Goal: Information Seeking & Learning: Learn about a topic

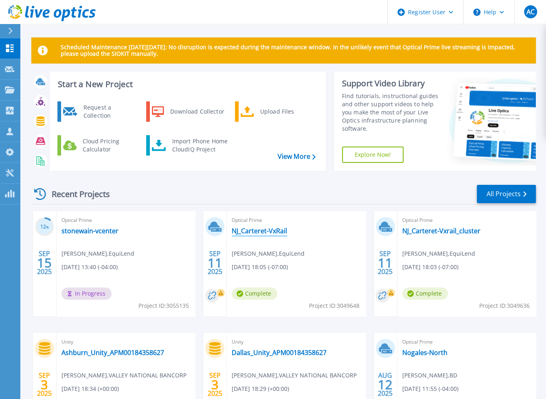
click at [280, 231] on link "NJ_Carteret-VxRail" at bounding box center [259, 231] width 55 height 8
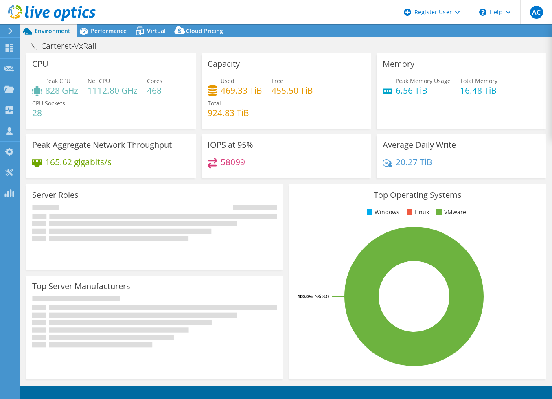
select select "USD"
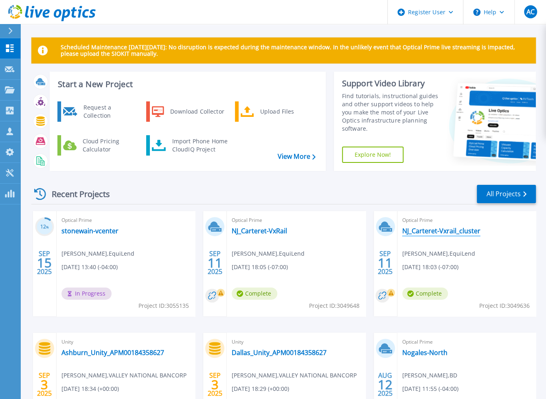
click at [437, 231] on link "NJ_Carteret-Vxrail_cluster" at bounding box center [441, 231] width 78 height 8
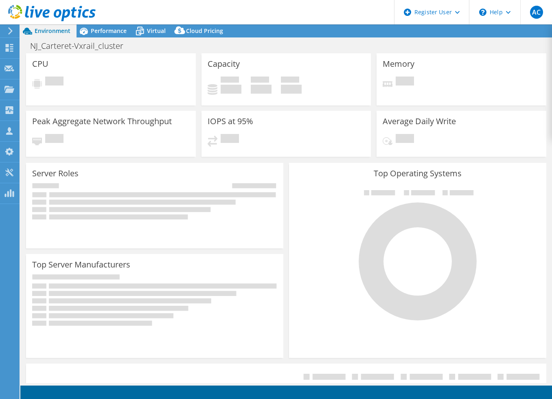
select select "USD"
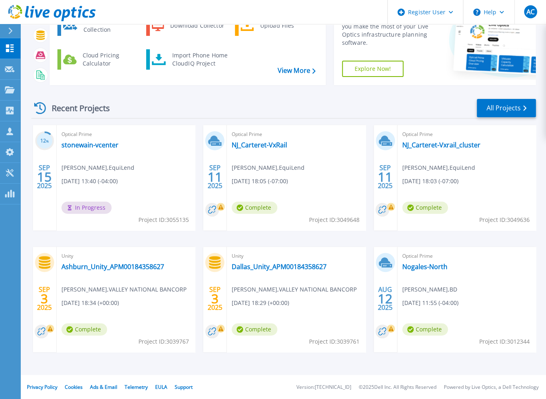
scroll to position [86, 0]
click at [112, 262] on link "Ashburn_Unity_APM00184358627" at bounding box center [112, 266] width 103 height 8
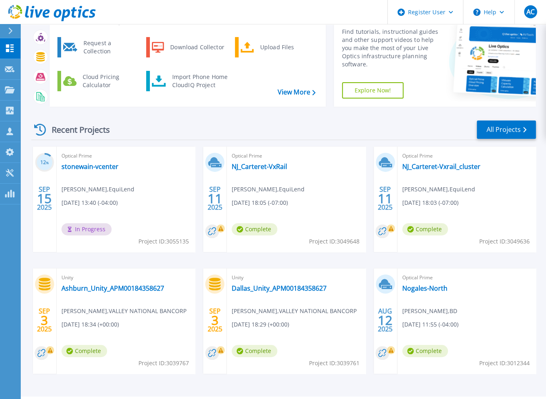
scroll to position [81, 0]
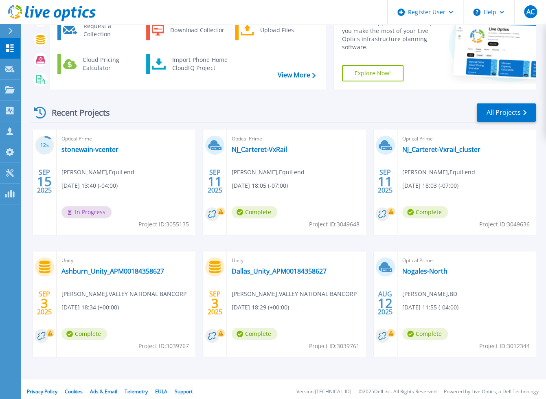
click at [267, 276] on div "Unity Dallas_Unity_APM00184358627 [PERSON_NAME] , VALLEY NATIONAL BANCORP [DATE…" at bounding box center [296, 303] width 138 height 105
click at [266, 274] on link "Dallas_Unity_APM00184358627" at bounding box center [279, 271] width 95 height 8
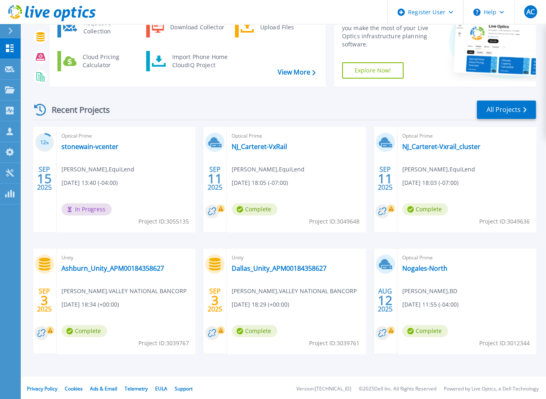
scroll to position [86, 0]
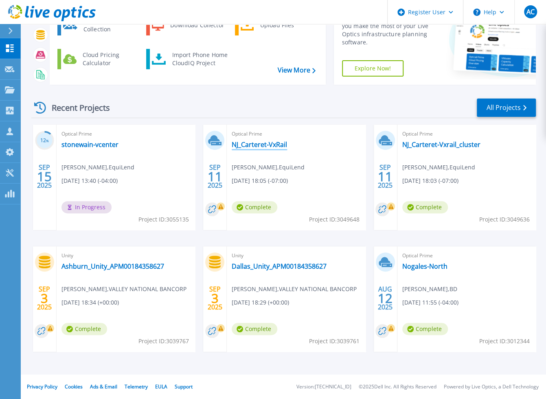
click at [259, 145] on link "NJ_Carteret-VxRail" at bounding box center [259, 144] width 55 height 8
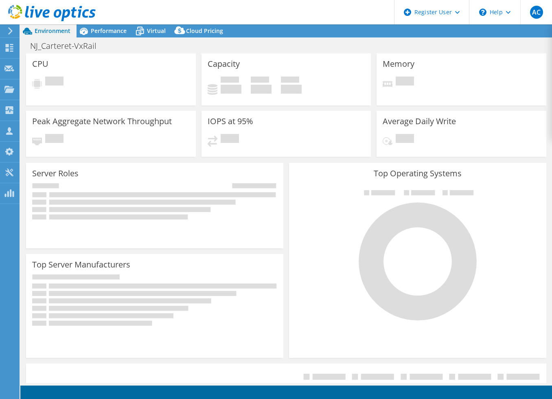
select select "USD"
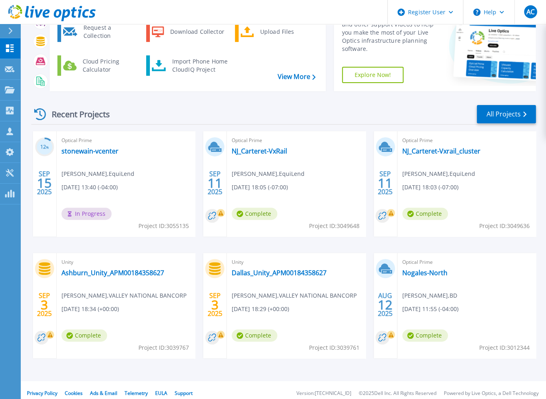
scroll to position [81, 0]
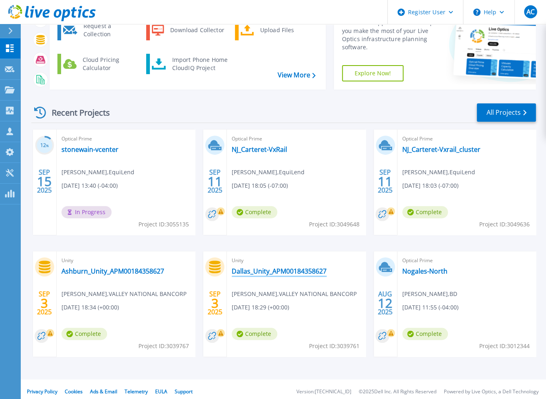
click at [275, 269] on link "Dallas_Unity_APM00184358627" at bounding box center [279, 271] width 95 height 8
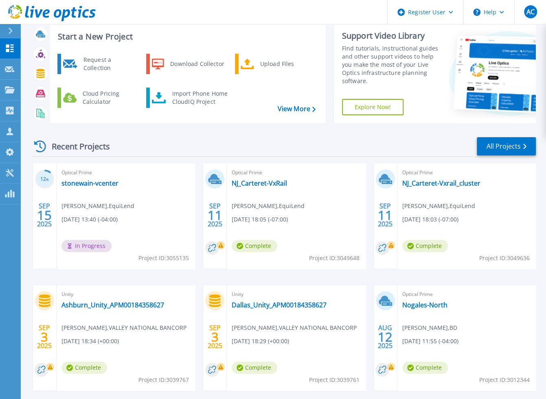
scroll to position [86, 0]
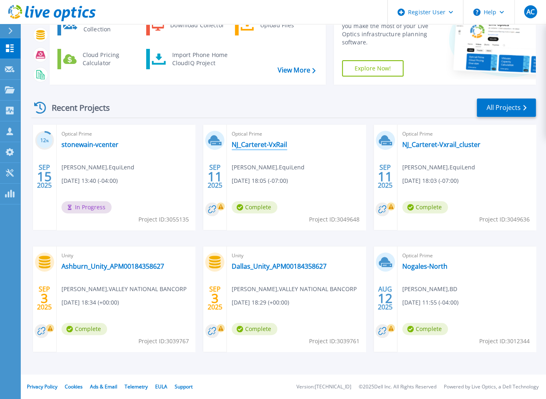
click at [253, 145] on link "NJ_Carteret-VxRail" at bounding box center [259, 144] width 55 height 8
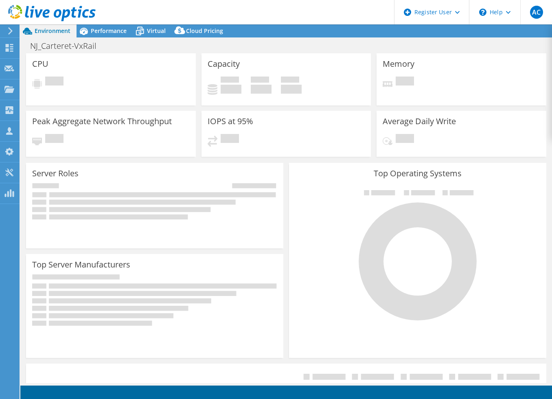
select select "USD"
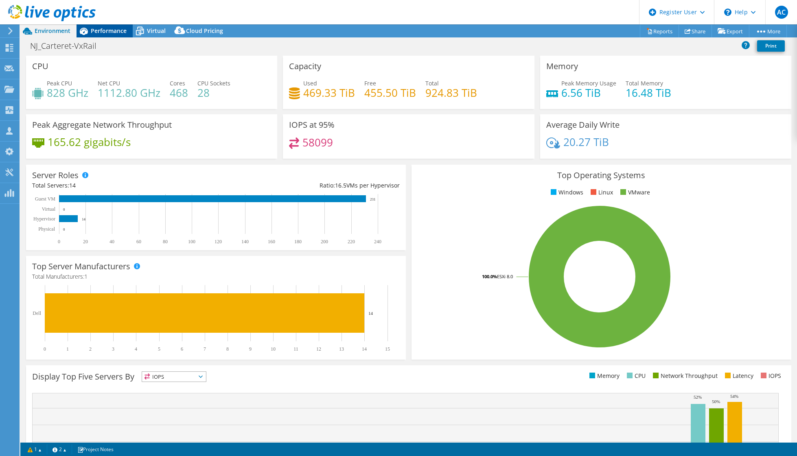
click at [115, 32] on span "Performance" at bounding box center [109, 31] width 36 height 8
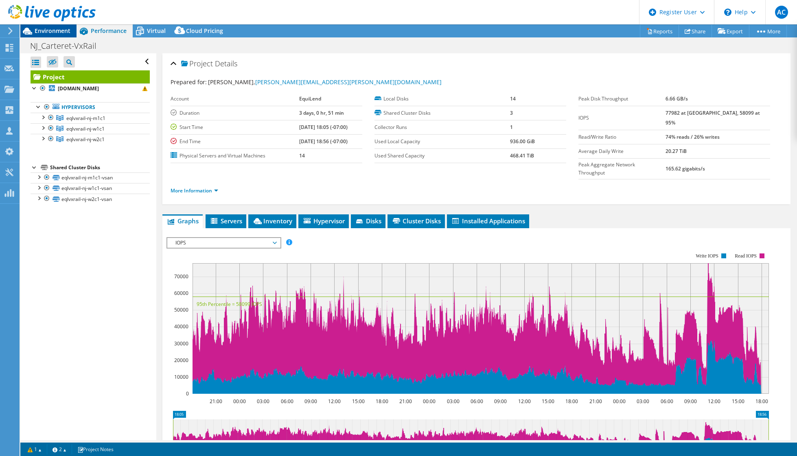
click at [38, 29] on span "Environment" at bounding box center [53, 31] width 36 height 8
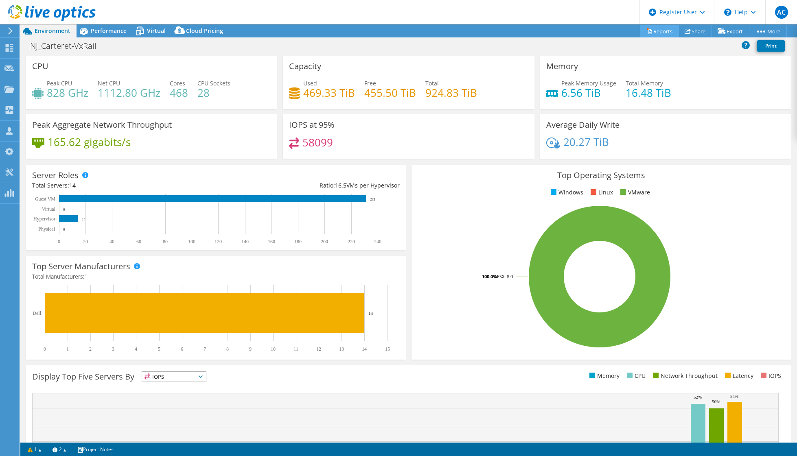
click at [551, 26] on link "Reports" at bounding box center [659, 31] width 39 height 13
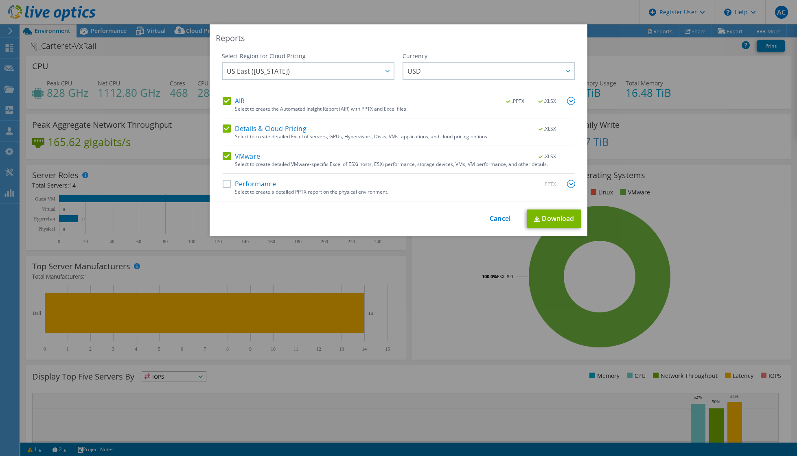
click at [496, 213] on div "This process may take a while, please wait... Cancel Download" at bounding box center [398, 219] width 365 height 18
click at [496, 218] on link "Cancel" at bounding box center [499, 219] width 21 height 8
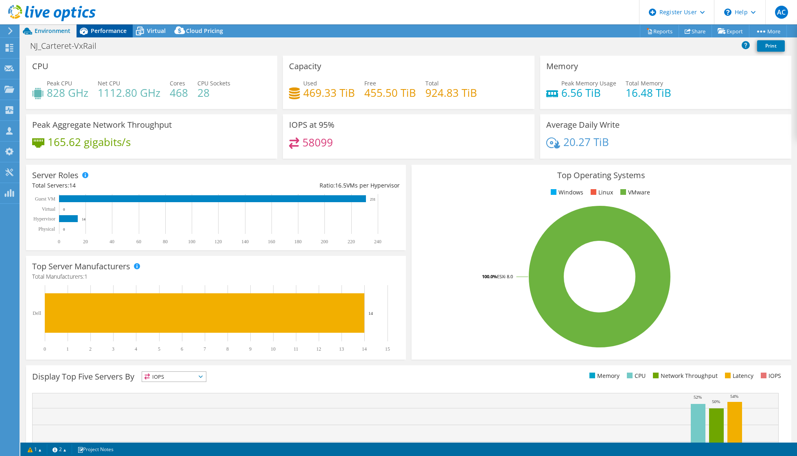
click at [109, 33] on span "Performance" at bounding box center [109, 31] width 36 height 8
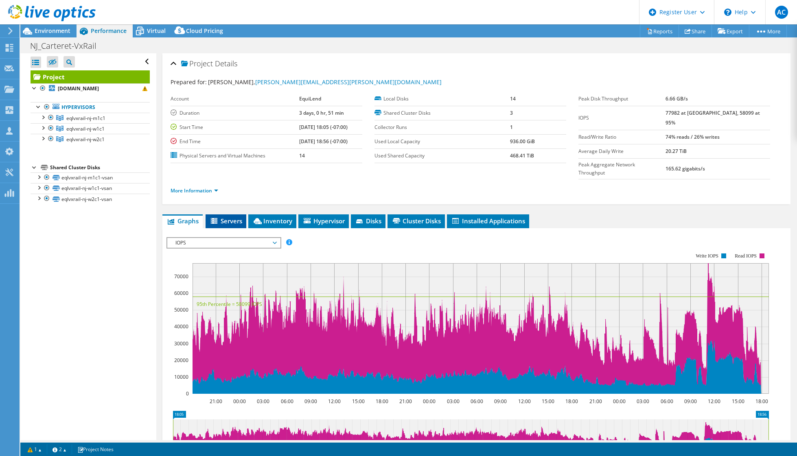
click at [218, 218] on icon at bounding box center [215, 221] width 8 height 7
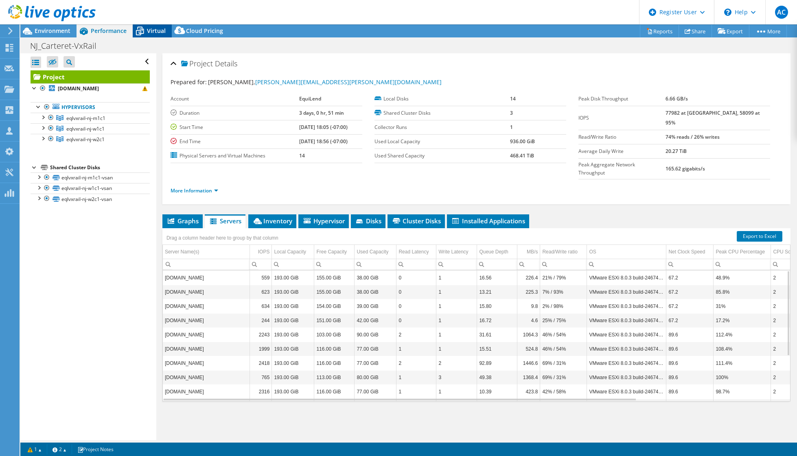
click at [163, 31] on span "Virtual" at bounding box center [156, 31] width 19 height 8
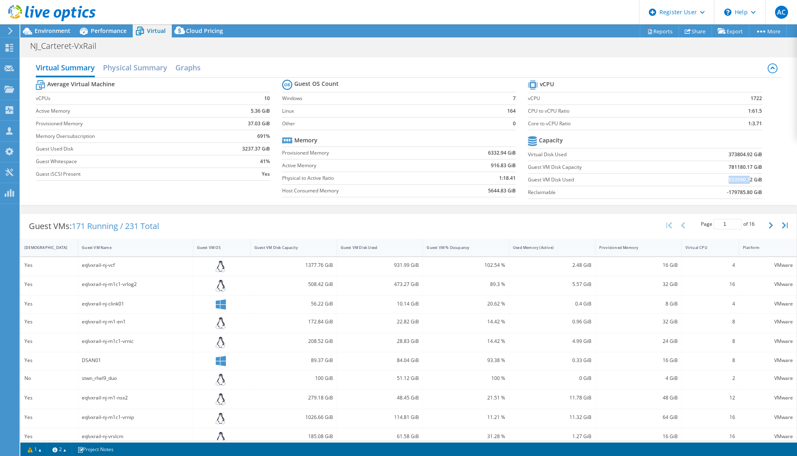
drag, startPoint x: 716, startPoint y: 179, endPoint x: 744, endPoint y: 178, distance: 27.7
click at [551, 178] on td "553590.72 GiB" at bounding box center [717, 179] width 88 height 13
drag, startPoint x: 744, startPoint y: 178, endPoint x: 689, endPoint y: 180, distance: 55.0
click at [551, 180] on td "553590.72 GiB" at bounding box center [717, 179] width 88 height 13
click at [63, 33] on span "Environment" at bounding box center [53, 31] width 36 height 8
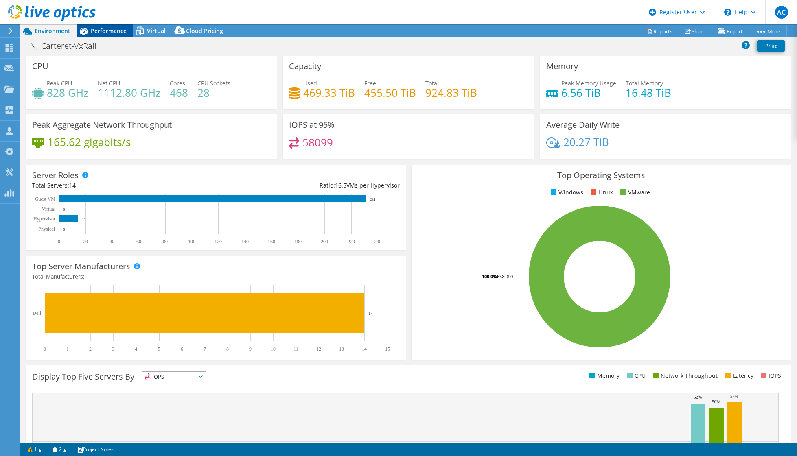
click at [127, 29] on div "Performance" at bounding box center [104, 30] width 56 height 13
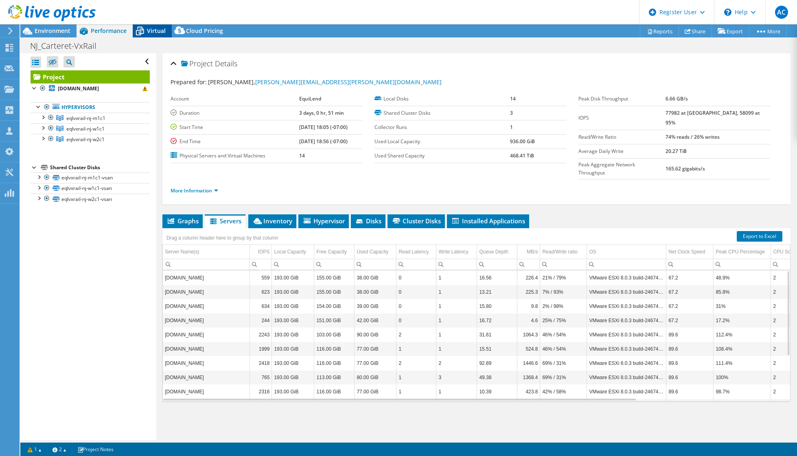
click at [140, 28] on icon at bounding box center [140, 31] width 8 height 7
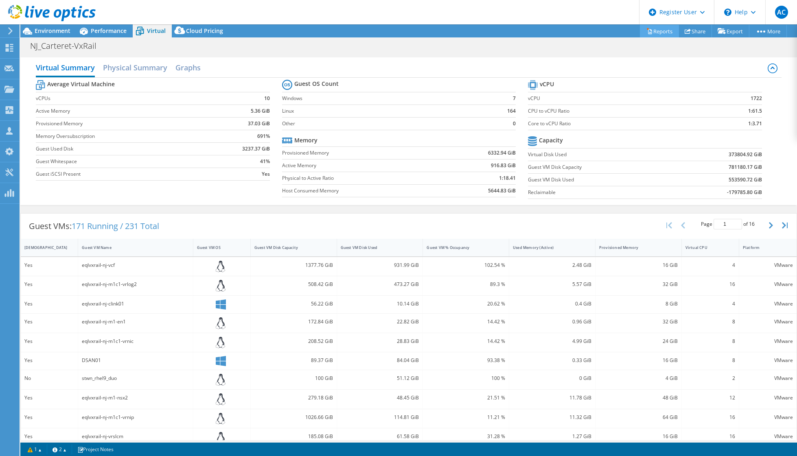
click at [551, 29] on link "Reports" at bounding box center [659, 31] width 39 height 13
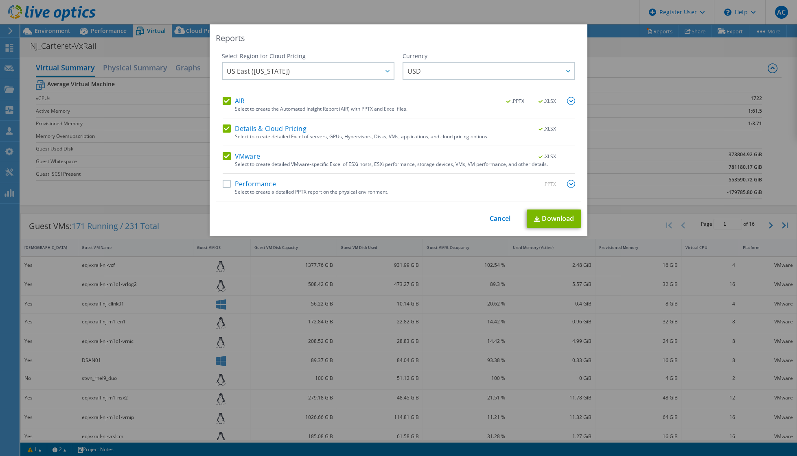
click at [551, 19] on div "Reports Select Region for Cloud Pricing Asia Pacific (Hong Kong) Asia Pacific (…" at bounding box center [398, 228] width 797 height 456
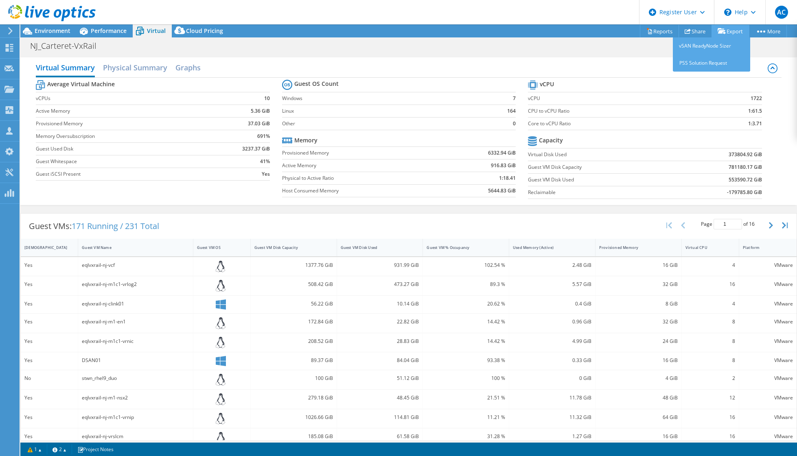
click at [551, 33] on link "Export" at bounding box center [730, 31] width 38 height 13
click at [551, 33] on link "Reports" at bounding box center [659, 31] width 39 height 13
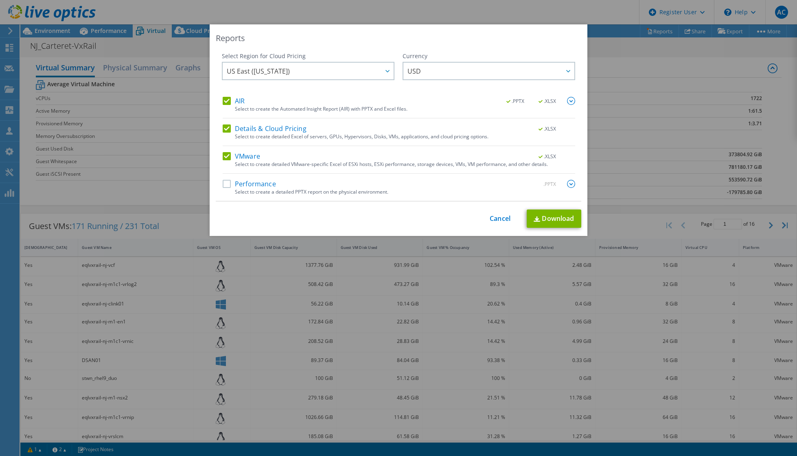
click at [224, 125] on label "Details & Cloud Pricing" at bounding box center [265, 129] width 84 height 8
click at [0, 0] on input "Details & Cloud Pricing" at bounding box center [0, 0] width 0 height 0
click at [225, 103] on label "AIR" at bounding box center [234, 101] width 22 height 8
click at [0, 0] on input "AIR" at bounding box center [0, 0] width 0 height 0
click at [548, 223] on link "Download" at bounding box center [554, 219] width 55 height 18
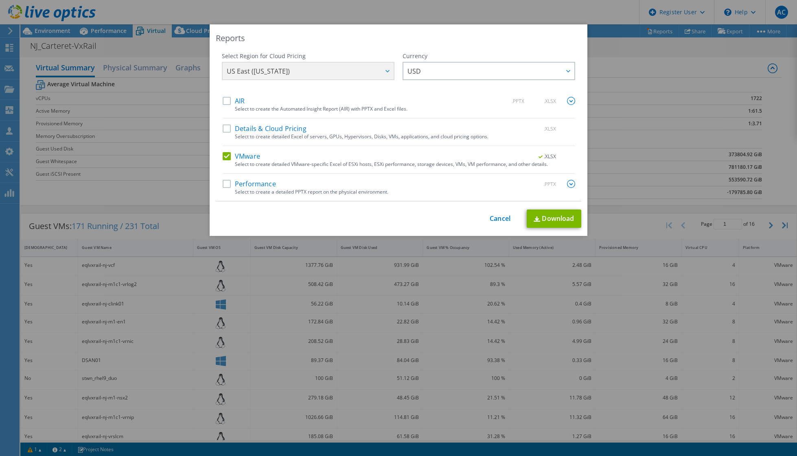
click at [500, 211] on div "This process may take a while, please wait... Cancel Download" at bounding box center [398, 219] width 365 height 18
click at [498, 217] on link "Cancel" at bounding box center [499, 219] width 21 height 8
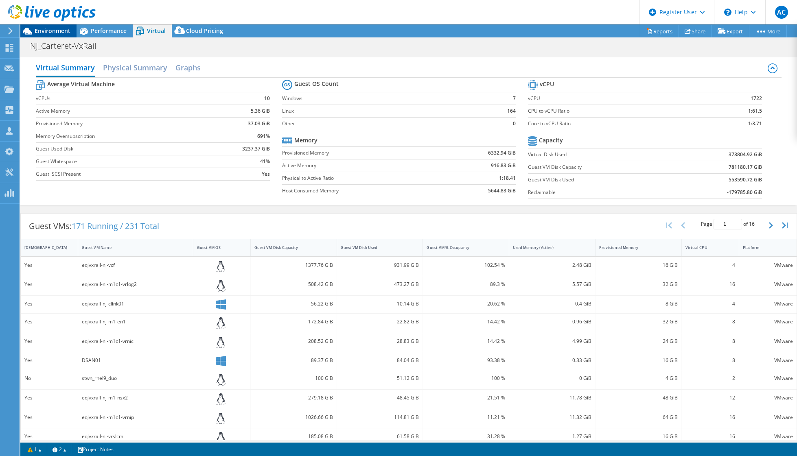
click at [72, 30] on div "Environment" at bounding box center [48, 30] width 56 height 13
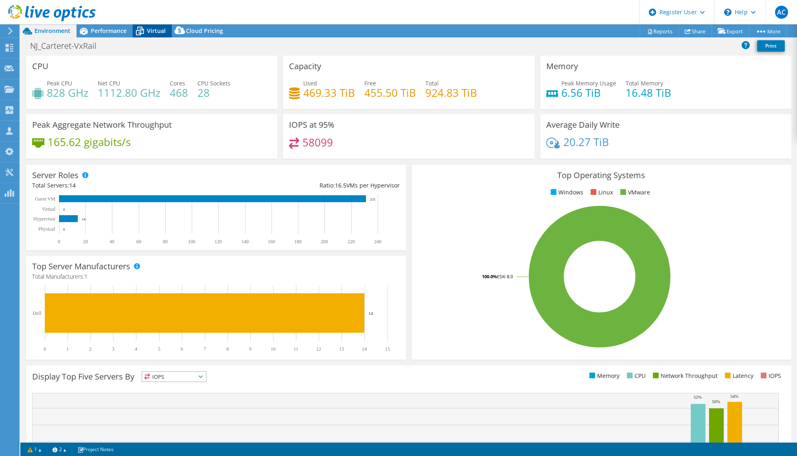
click at [163, 26] on div "Virtual" at bounding box center [152, 30] width 39 height 13
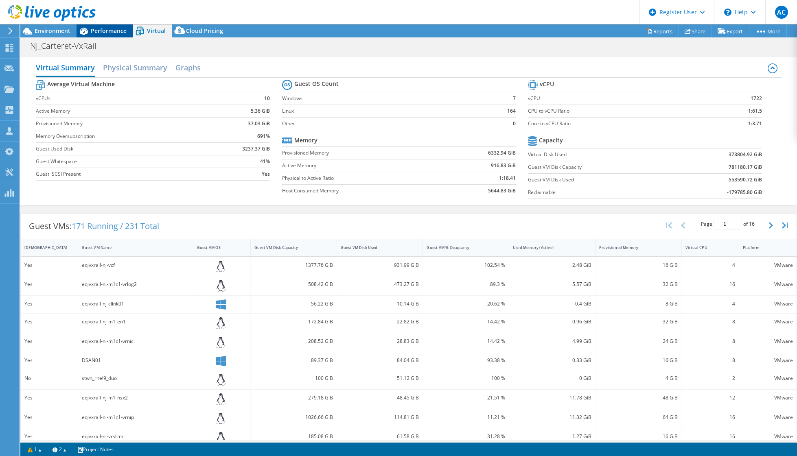
click at [104, 31] on span "Performance" at bounding box center [109, 31] width 36 height 8
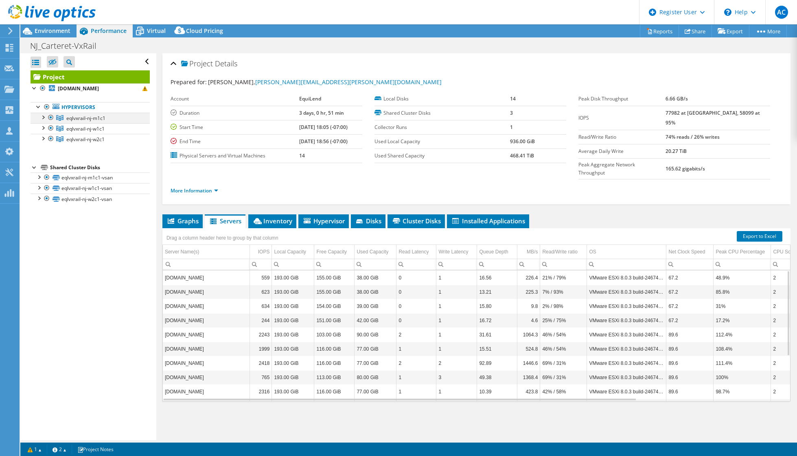
click at [52, 122] on div at bounding box center [51, 118] width 8 height 10
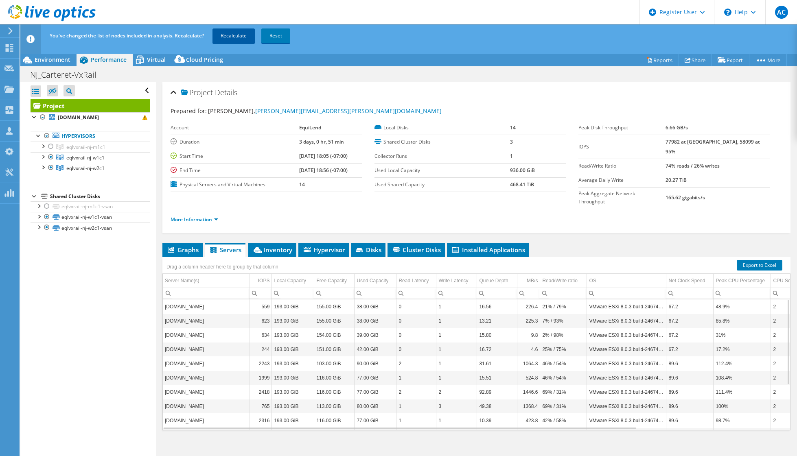
click at [234, 35] on link "Recalculate" at bounding box center [233, 35] width 42 height 15
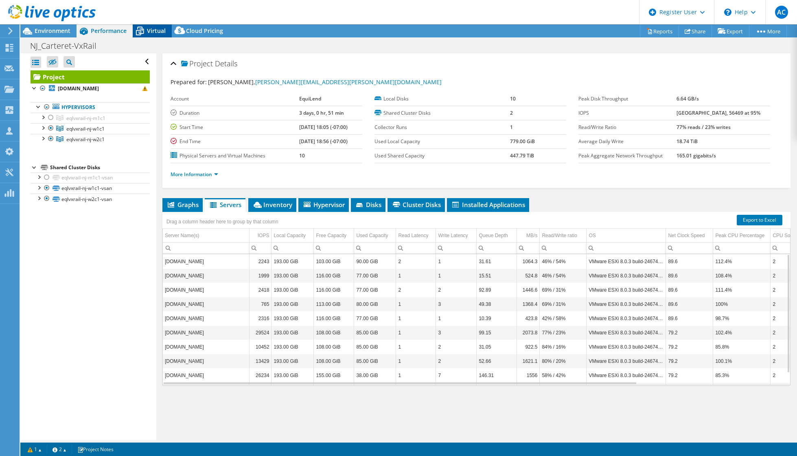
click at [155, 34] on span "Virtual" at bounding box center [156, 31] width 19 height 8
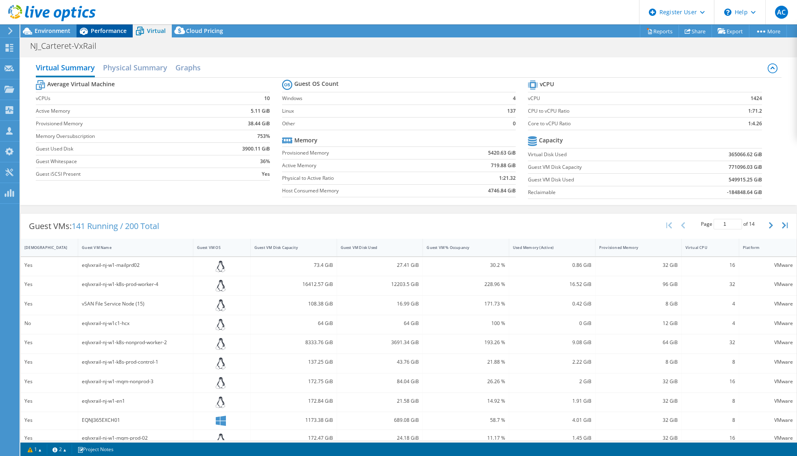
click at [120, 27] on span "Performance" at bounding box center [109, 31] width 36 height 8
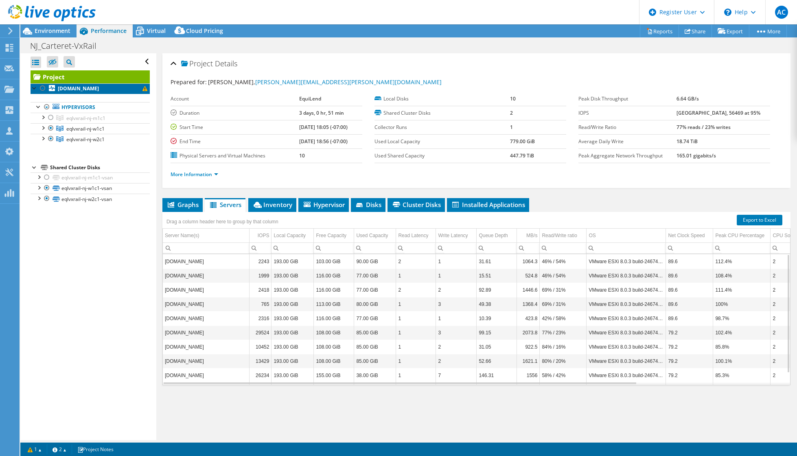
click at [131, 94] on link "eqlvxrail-nj-m1c1-esxi04.equilend.com" at bounding box center [90, 88] width 119 height 11
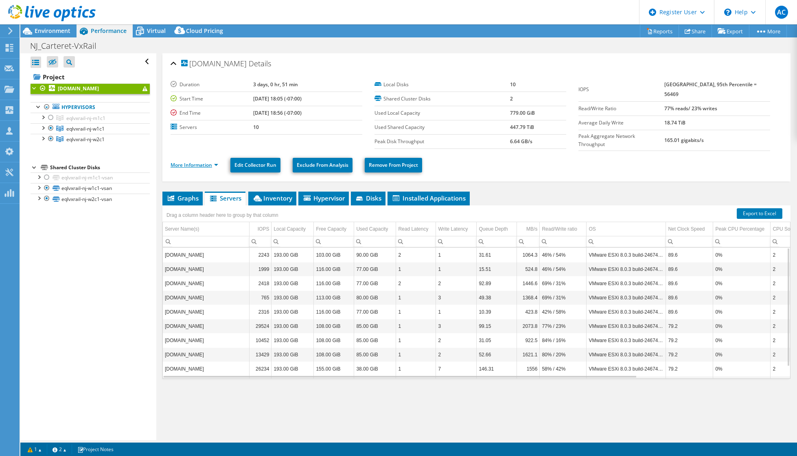
click at [206, 162] on link "More Information" at bounding box center [194, 165] width 48 height 7
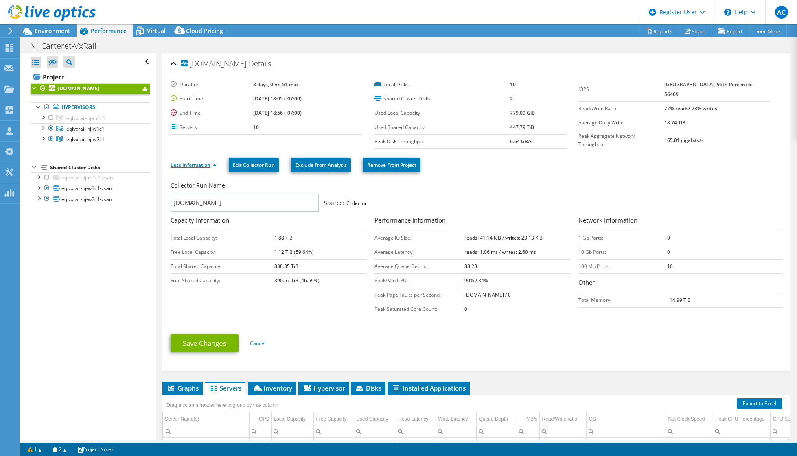
click at [206, 162] on link "Less Information" at bounding box center [193, 165] width 46 height 7
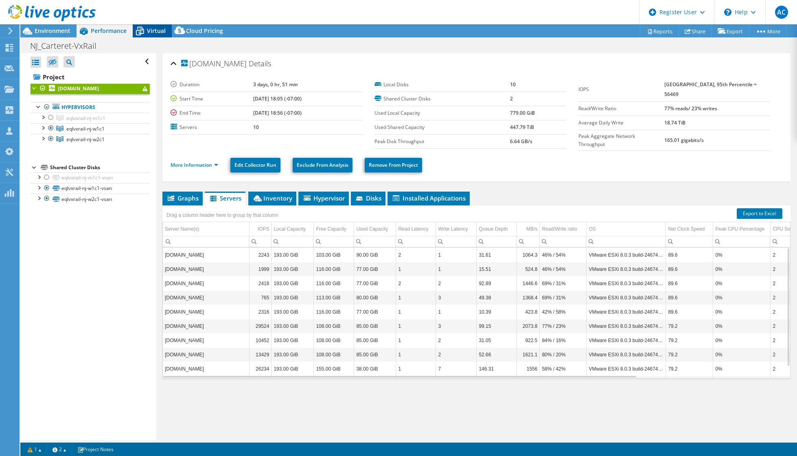
click at [157, 35] on span "Virtual" at bounding box center [156, 31] width 19 height 8
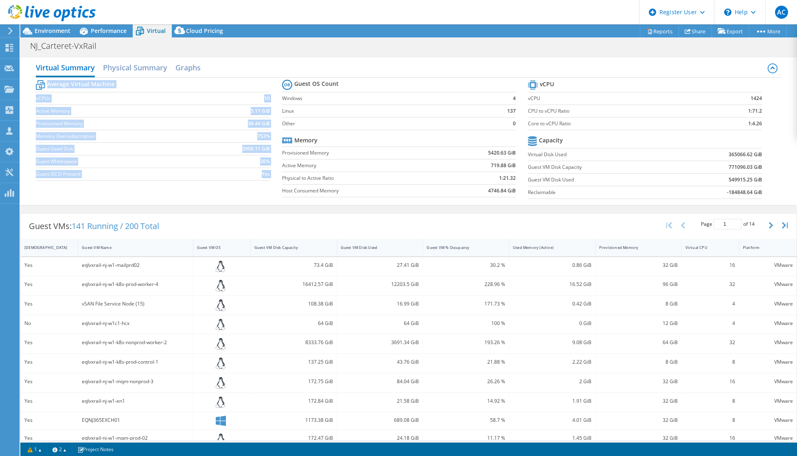
drag, startPoint x: 408, startPoint y: 85, endPoint x: 253, endPoint y: 74, distance: 155.0
click at [253, 74] on div "Virtual Summary Physical Summary Graphs Average Virtual Machine vCPUs 10 Active…" at bounding box center [408, 131] width 776 height 148
drag, startPoint x: 253, startPoint y: 74, endPoint x: 345, endPoint y: 92, distance: 93.1
click at [345, 92] on tbody "Guest OS Count Windows 4 Linux 137 Other 0" at bounding box center [399, 104] width 234 height 52
click at [344, 80] on tr "Guest OS Count" at bounding box center [399, 85] width 234 height 15
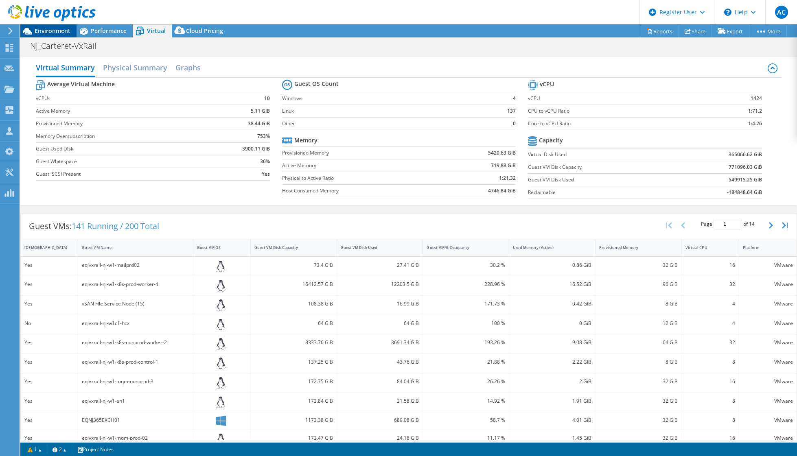
click at [61, 29] on span "Environment" at bounding box center [53, 31] width 36 height 8
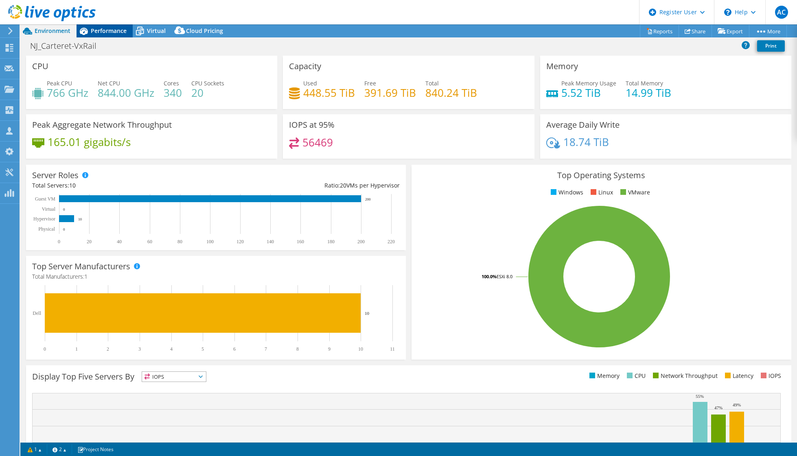
click at [90, 27] on icon at bounding box center [83, 31] width 14 height 14
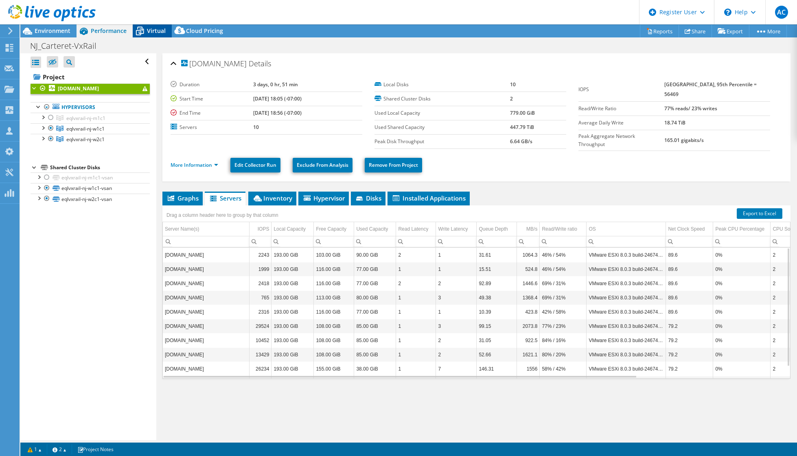
click at [162, 36] on div "Virtual" at bounding box center [152, 30] width 39 height 13
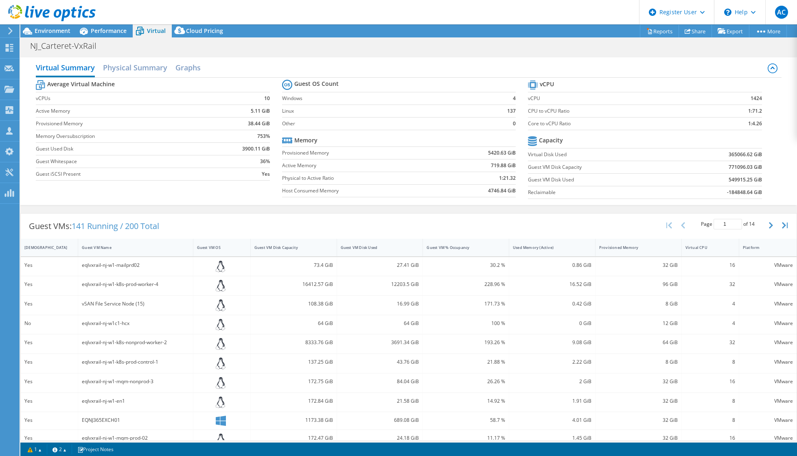
click at [551, 173] on td "Guest VM Disk Used" at bounding box center [601, 179] width 146 height 13
click at [146, 71] on h2 "Physical Summary" at bounding box center [135, 68] width 64 height 18
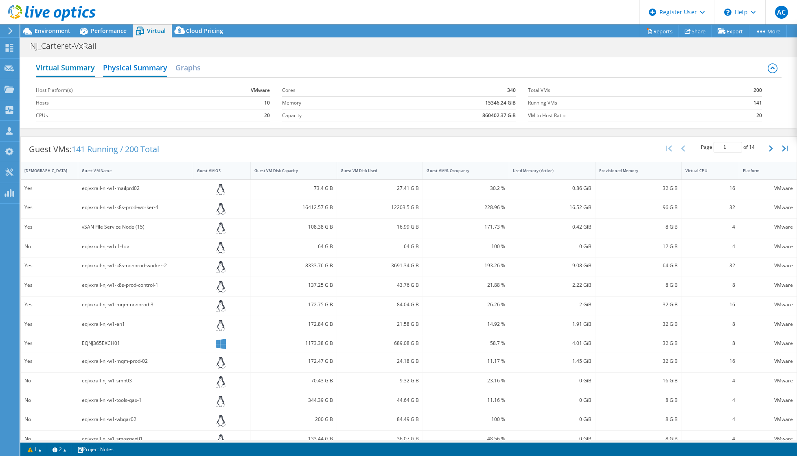
click at [59, 69] on h2 "Virtual Summary" at bounding box center [65, 68] width 59 height 18
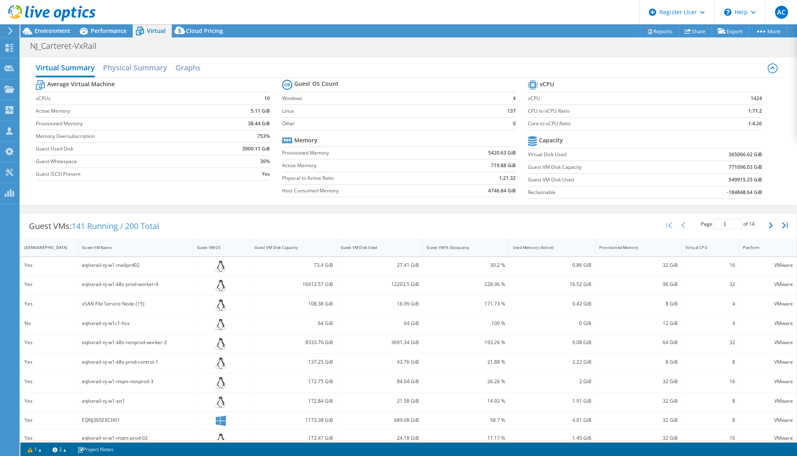
click at [40, 9] on icon at bounding box center [51, 13] width 87 height 17
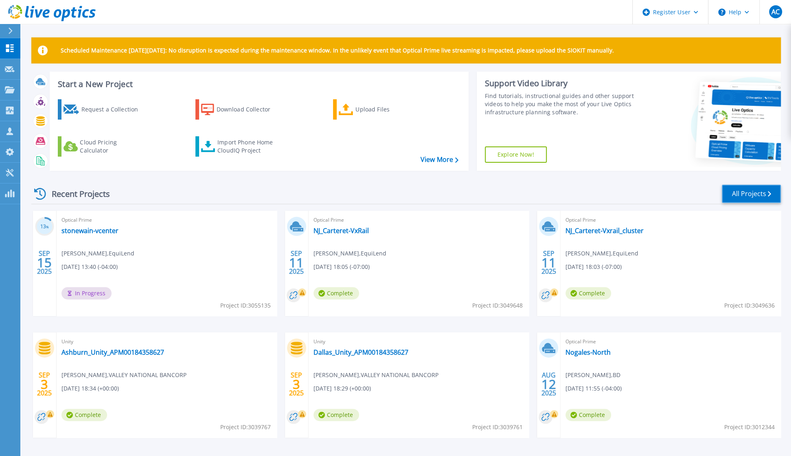
click at [727, 199] on link "All Projects" at bounding box center [750, 194] width 59 height 18
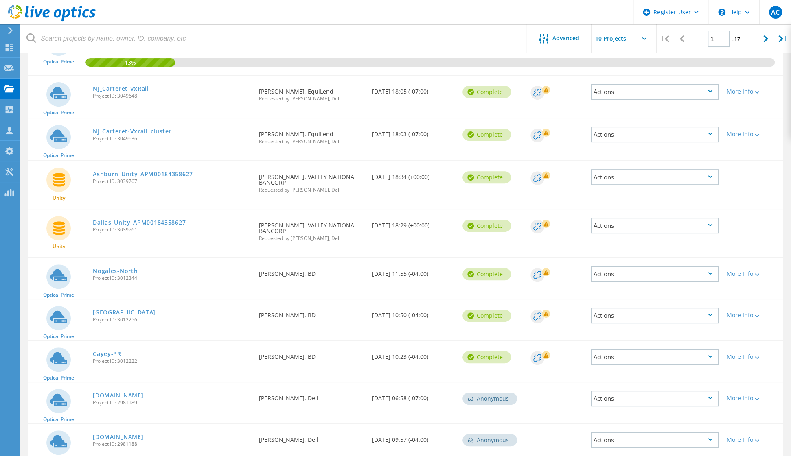
scroll to position [175, 0]
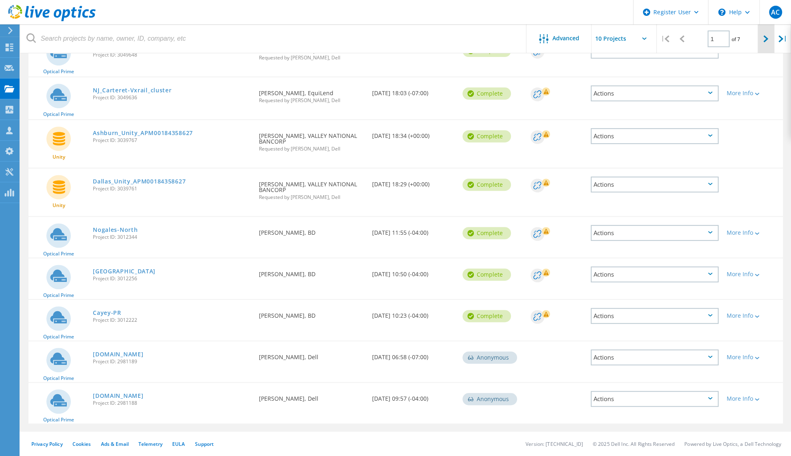
click at [764, 44] on div at bounding box center [765, 38] width 17 height 29
type input "2"
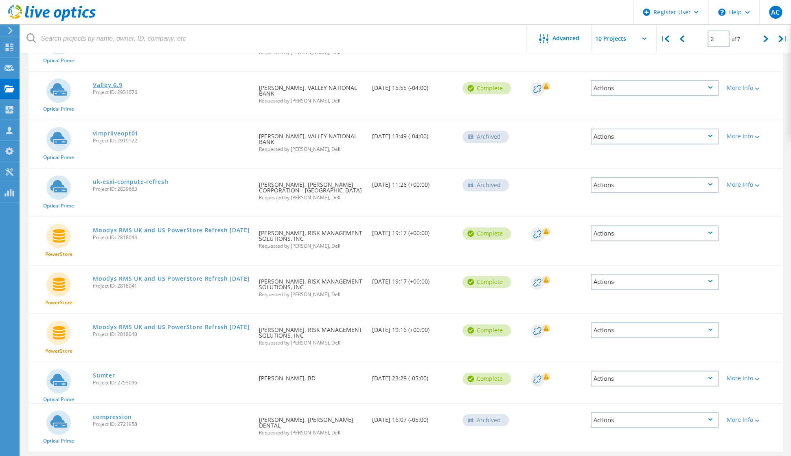
click at [106, 84] on link "Valley 6.9" at bounding box center [107, 85] width 29 height 6
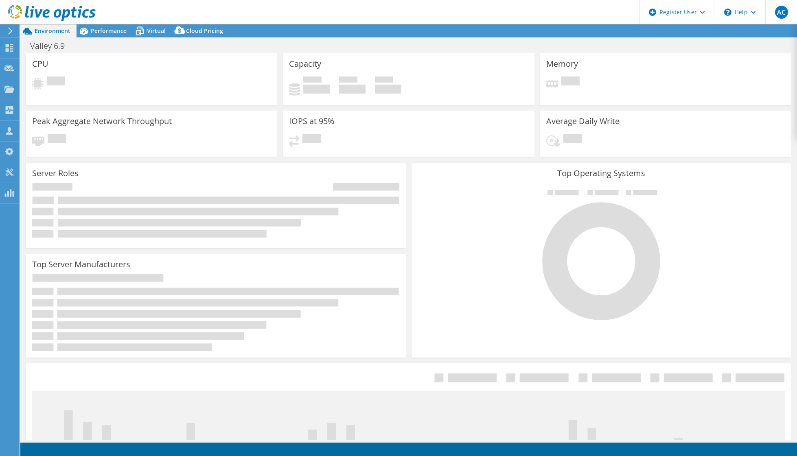
select select "USD"
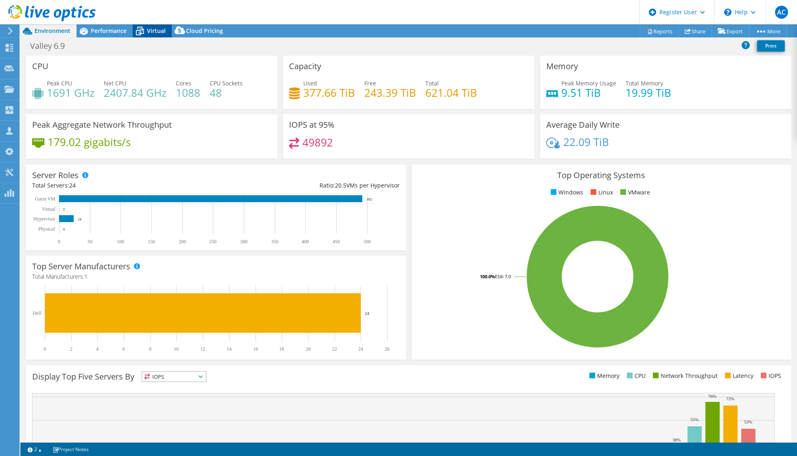
click at [149, 29] on span "Virtual" at bounding box center [156, 31] width 19 height 8
